Goal: Information Seeking & Learning: Learn about a topic

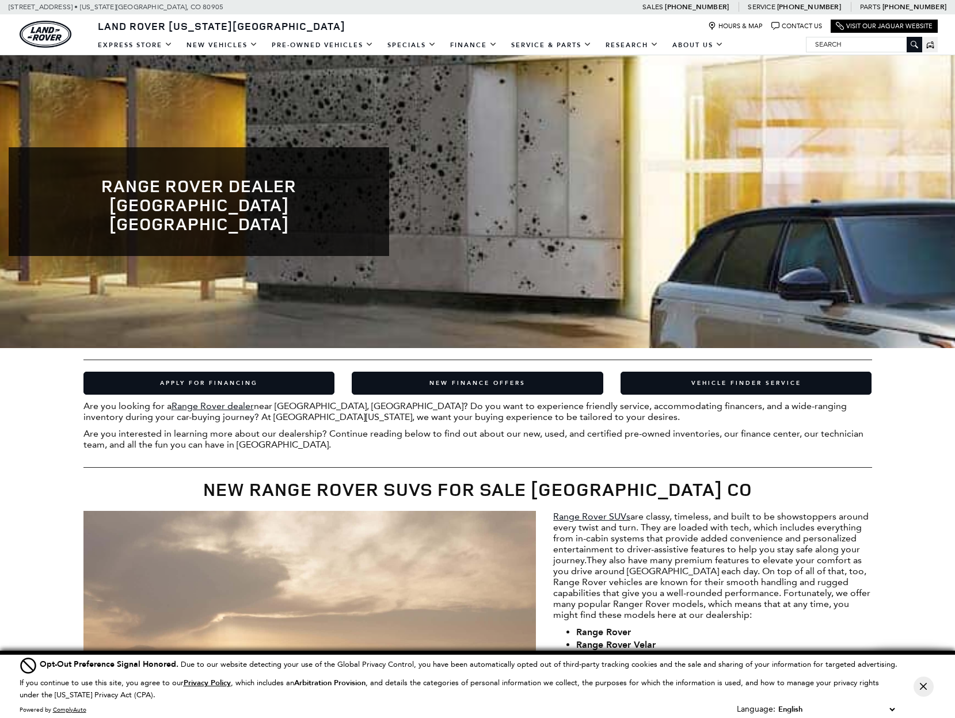
click at [71, 382] on div "Apply for Financing New Finance Offers Vehicle Finder Service Are you looking f…" at bounding box center [477, 402] width 955 height 108
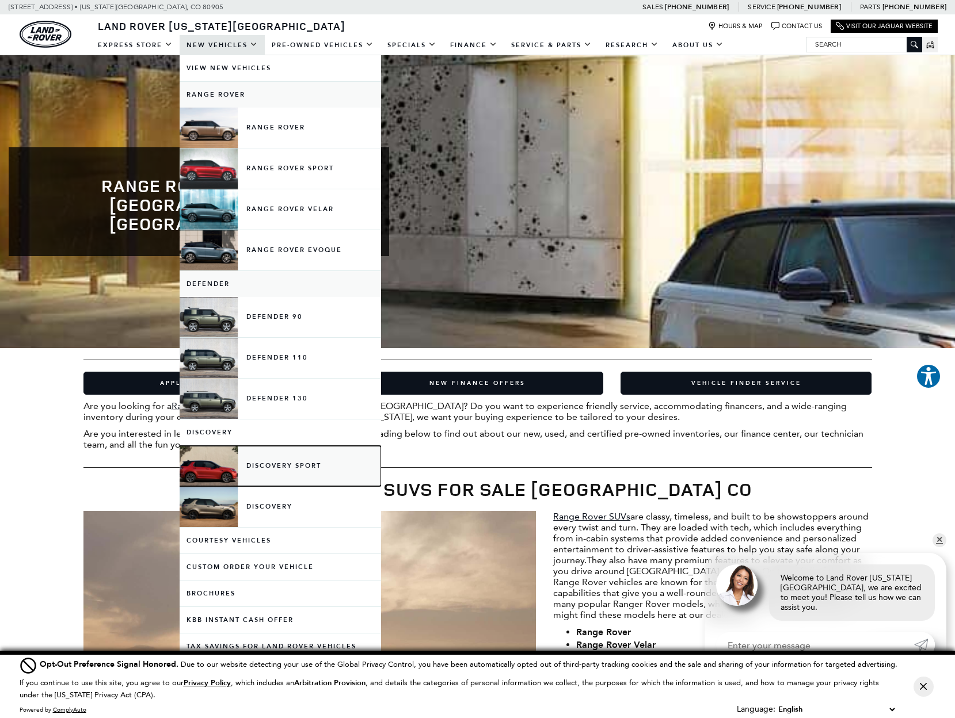
click at [202, 464] on link "Discovery Sport" at bounding box center [280, 466] width 201 height 40
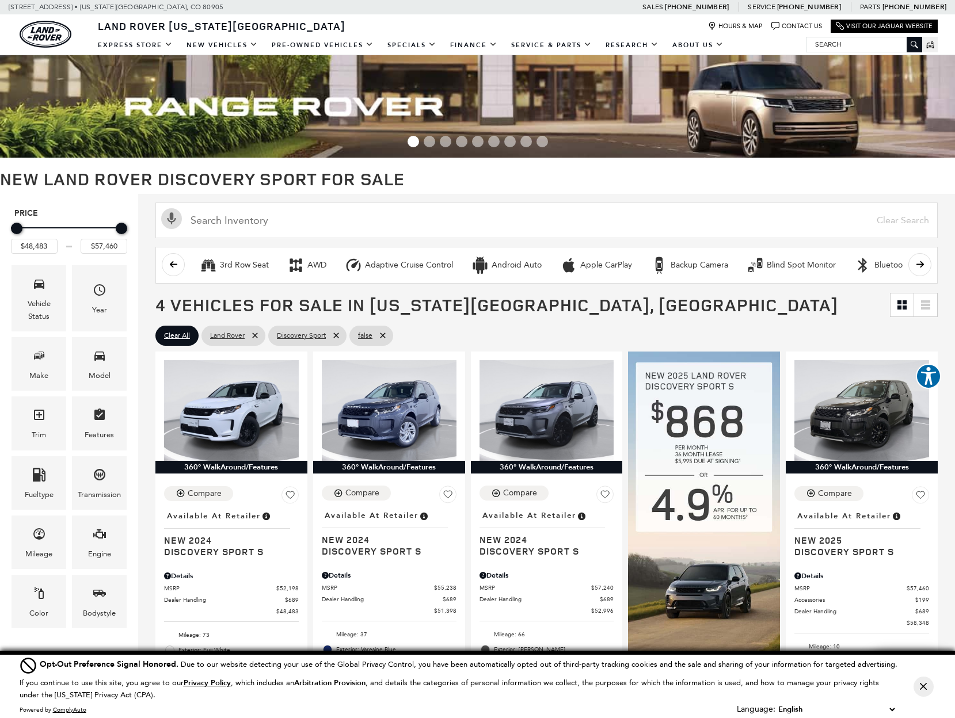
click at [948, 79] on img at bounding box center [477, 106] width 955 height 102
